Goal: Check status: Check status

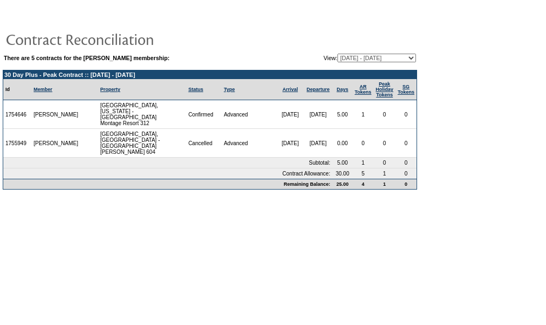
click at [376, 55] on select "02/29/24 - 08/31/25 09/01/25 - 08/31/26 (Current) 09/01/26 - 08/31/27 09/01/27 …" at bounding box center [376, 58] width 79 height 9
select select "151201"
click at [337, 54] on select "02/29/24 - 08/31/25 09/01/25 - 08/31/26 (Current) 09/01/26 - 08/31/27 09/01/27 …" at bounding box center [376, 58] width 79 height 9
